Goal: Navigation & Orientation: Find specific page/section

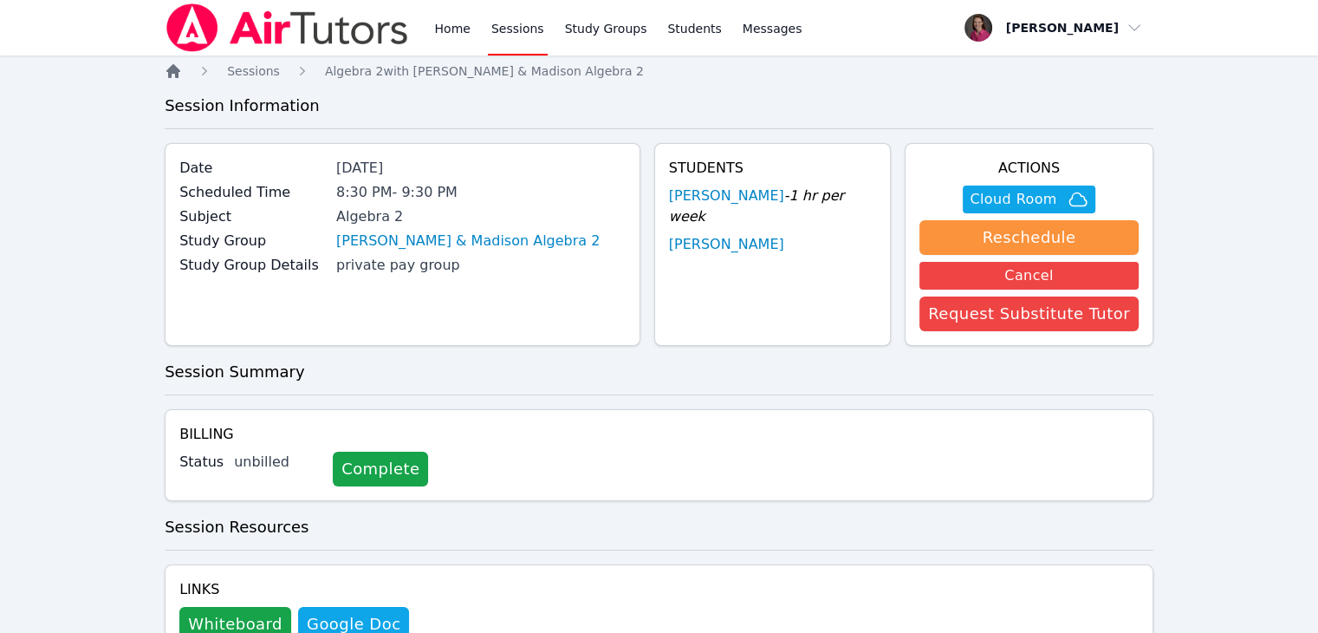
click at [172, 71] on icon "Breadcrumb" at bounding box center [173, 71] width 14 height 14
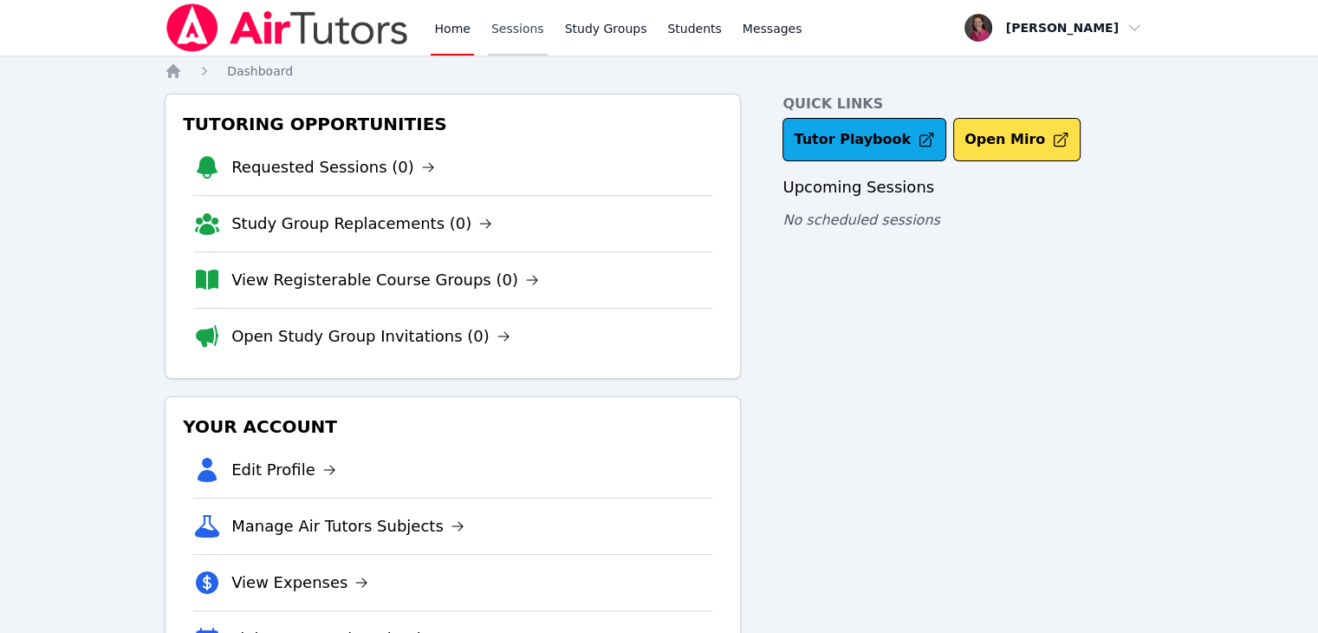
click at [513, 36] on link "Sessions" at bounding box center [518, 27] width 60 height 55
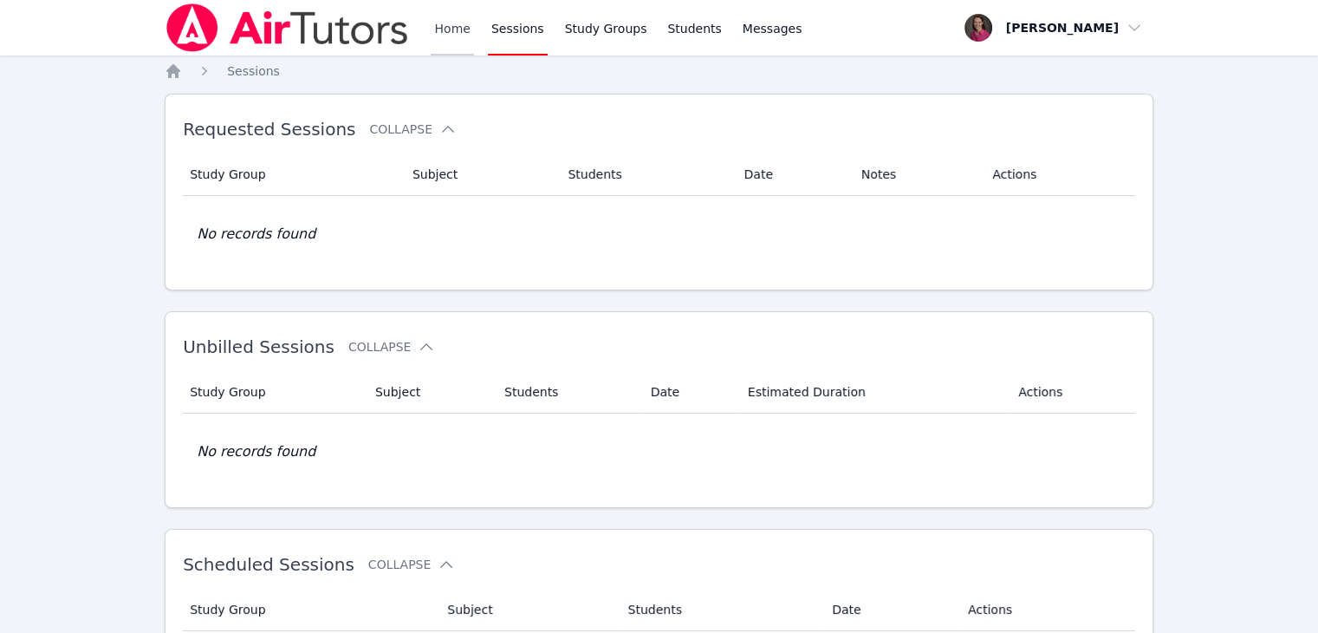
click at [451, 20] on link "Home" at bounding box center [452, 27] width 42 height 55
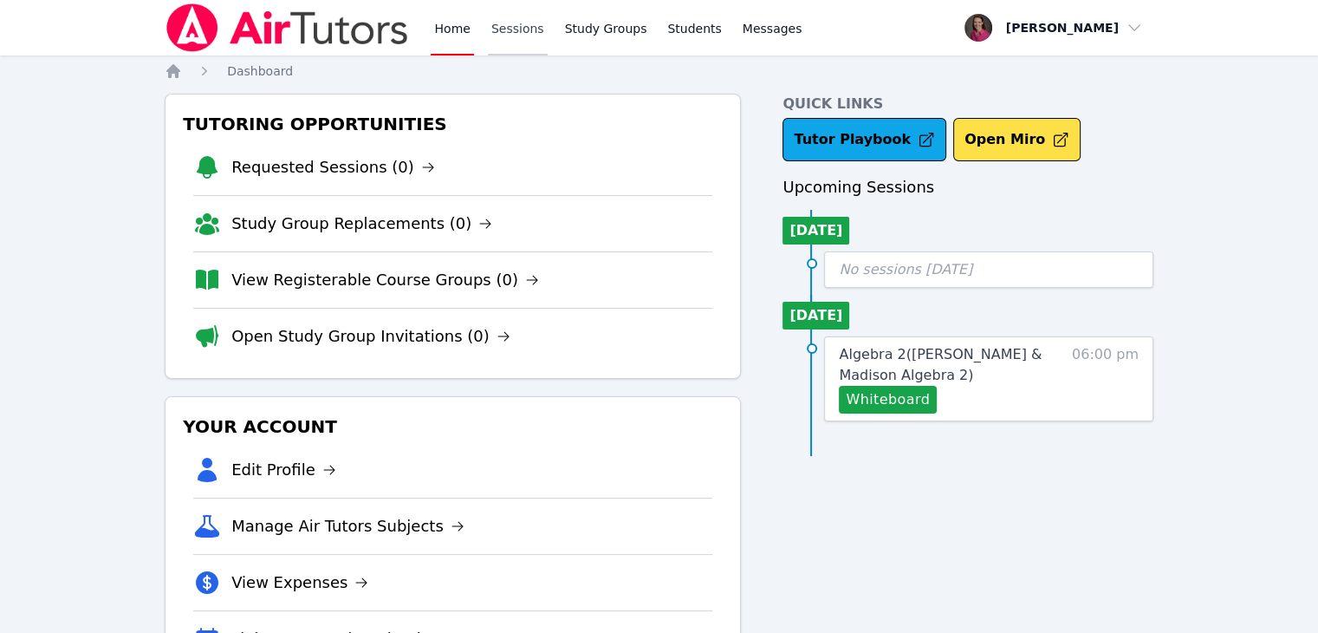
click at [525, 32] on link "Sessions" at bounding box center [518, 27] width 60 height 55
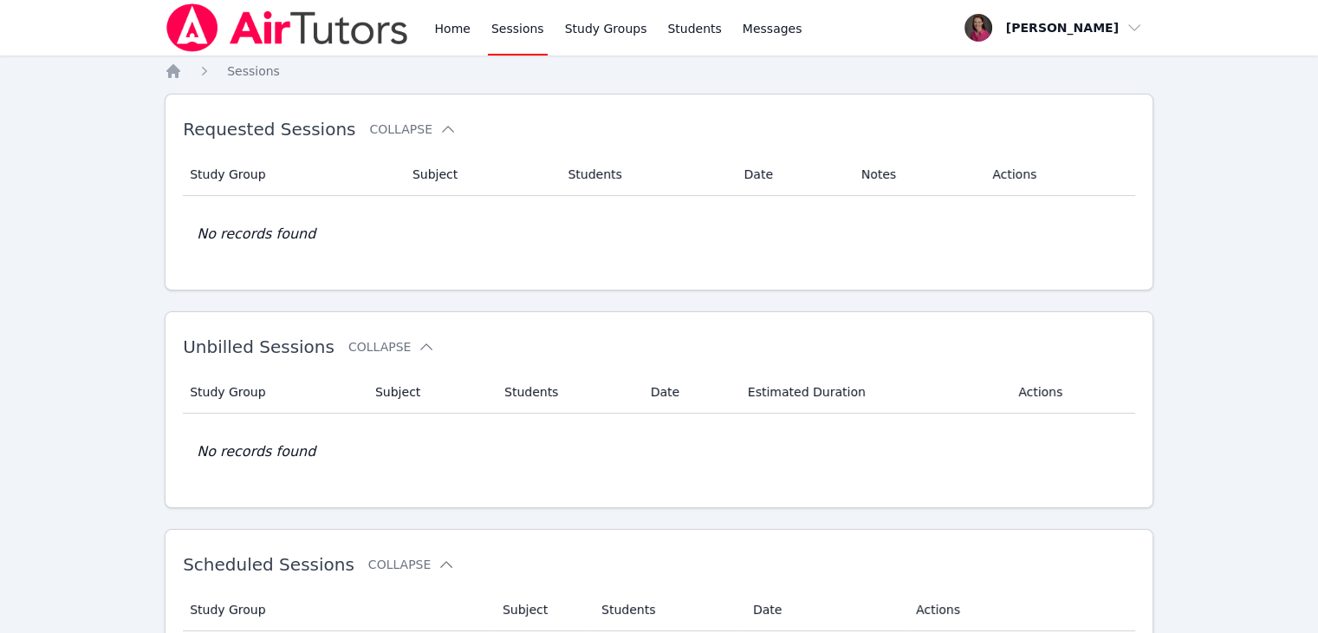
scroll to position [238, 0]
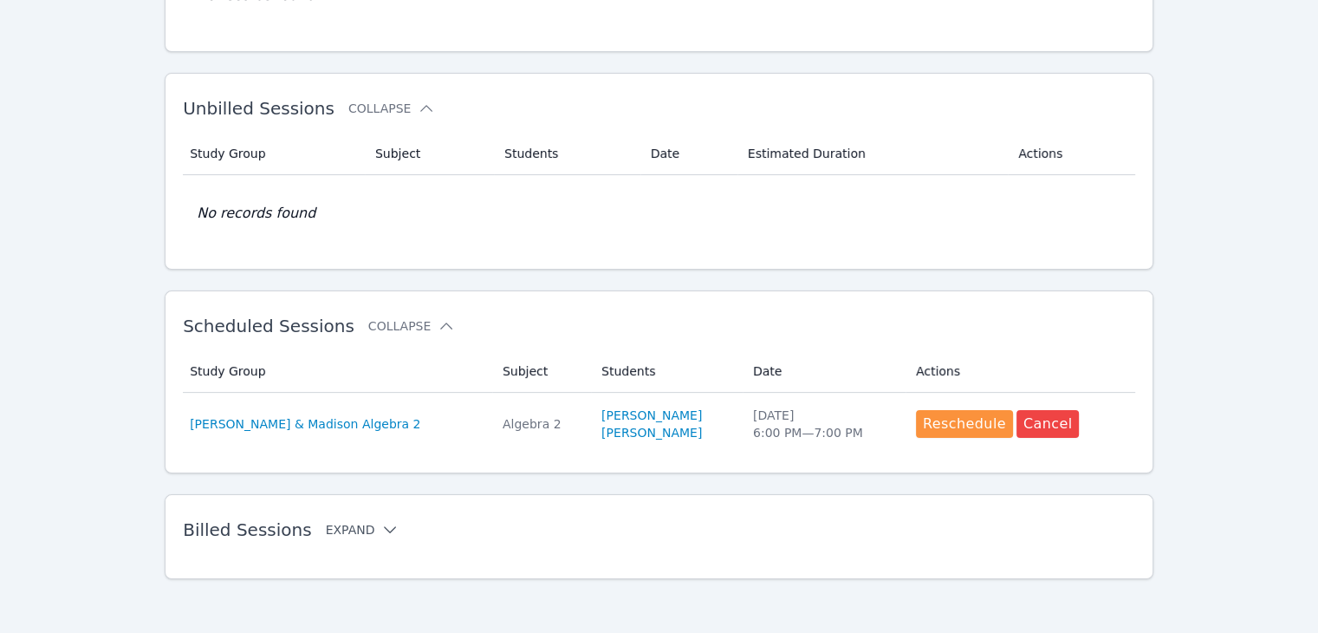
click at [381, 521] on icon at bounding box center [389, 529] width 17 height 17
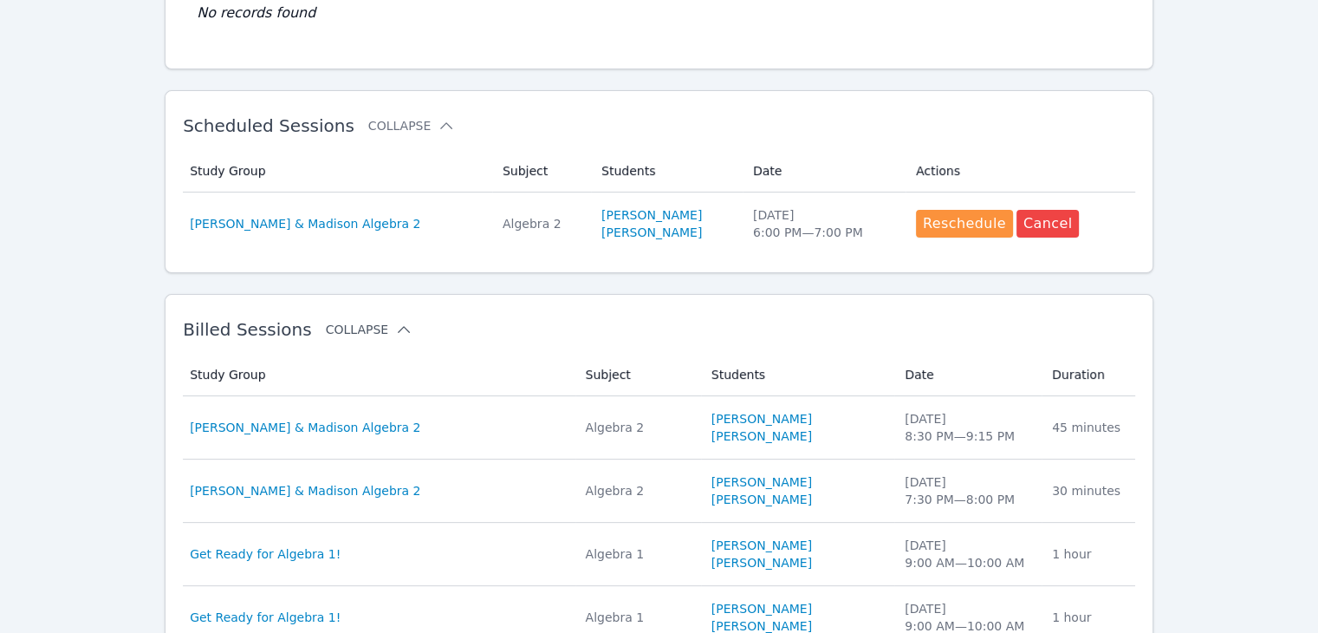
scroll to position [443, 0]
